Goal: Task Accomplishment & Management: Use online tool/utility

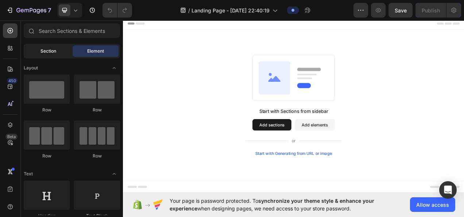
click at [42, 50] on span "Section" at bounding box center [48, 51] width 16 height 7
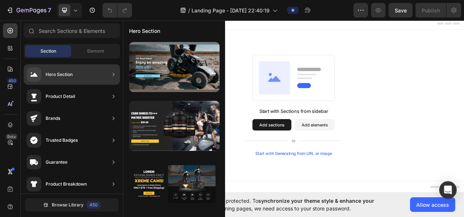
click at [102, 73] on div "Hero Section" at bounding box center [72, 74] width 96 height 20
click at [119, 73] on div "Hero Section" at bounding box center [72, 74] width 96 height 20
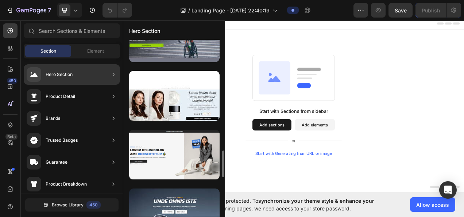
scroll to position [808, 0]
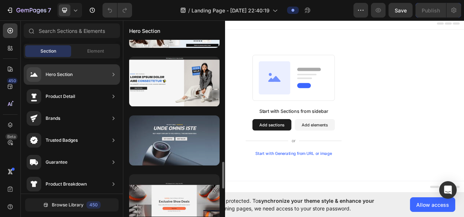
click at [182, 143] on div at bounding box center [174, 140] width 90 height 50
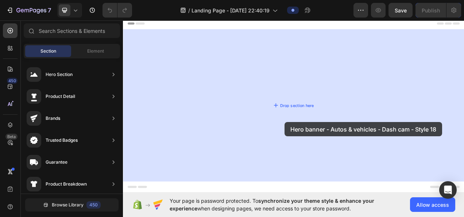
drag, startPoint x: 305, startPoint y: 160, endPoint x: 277, endPoint y: 162, distance: 27.4
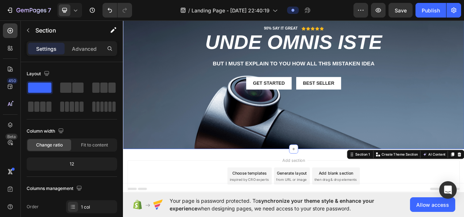
scroll to position [0, 0]
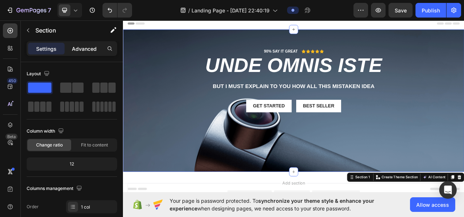
click at [77, 50] on p "Advanced" at bounding box center [84, 49] width 25 height 8
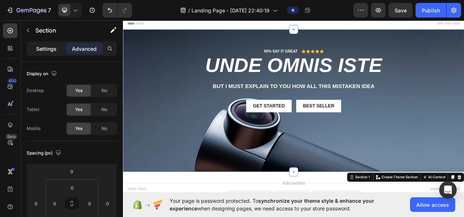
click at [58, 50] on div "Settings" at bounding box center [46, 49] width 36 height 12
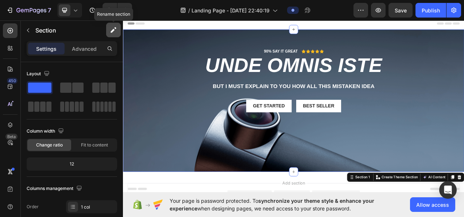
click at [114, 30] on icon "button" at bounding box center [113, 31] width 4 height 4
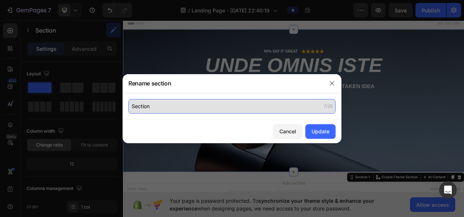
click at [188, 102] on input "Section" at bounding box center [231, 106] width 207 height 15
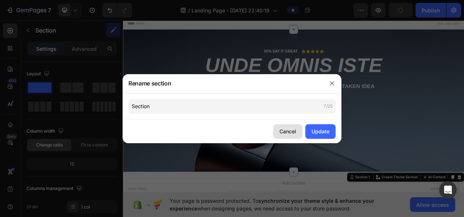
click at [280, 128] on div "Cancel" at bounding box center [287, 131] width 17 height 8
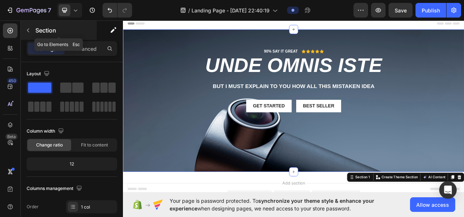
click at [36, 31] on p "Section" at bounding box center [65, 30] width 60 height 9
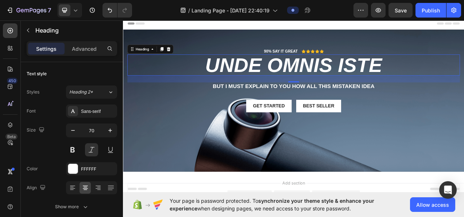
click at [319, 77] on h2 "unde omnis iste" at bounding box center [341, 78] width 427 height 27
click at [252, 169] on div "Background Image" at bounding box center [342, 123] width 438 height 182
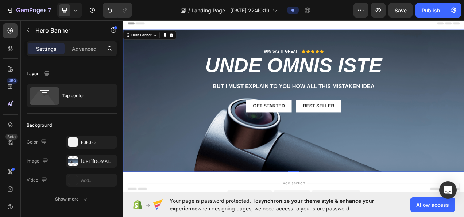
click at [190, 163] on div "Background Image" at bounding box center [342, 123] width 438 height 182
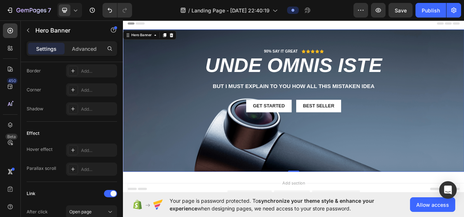
scroll to position [468, 0]
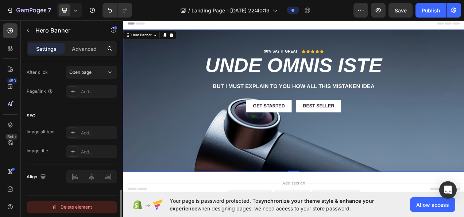
click at [83, 208] on div "Delete element" at bounding box center [72, 206] width 40 height 9
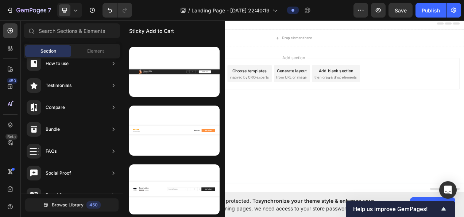
scroll to position [0, 0]
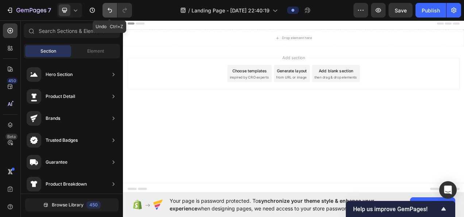
click at [108, 8] on icon "Undo/Redo" at bounding box center [109, 10] width 7 height 7
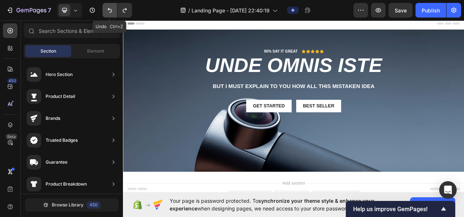
click at [108, 8] on icon "Undo/Redo" at bounding box center [109, 10] width 7 height 7
click at [108, 9] on icon "Undo/Redo" at bounding box center [110, 10] width 4 height 5
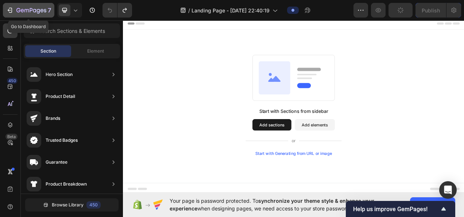
click at [12, 8] on icon "button" at bounding box center [10, 10] width 3 height 5
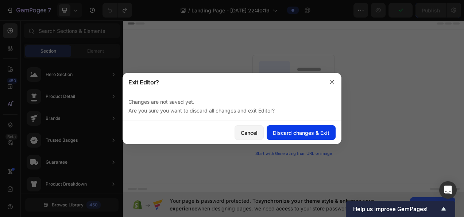
click at [308, 135] on div "Discard changes & Exit" at bounding box center [301, 133] width 57 height 8
